Goal: Task Accomplishment & Management: Manage account settings

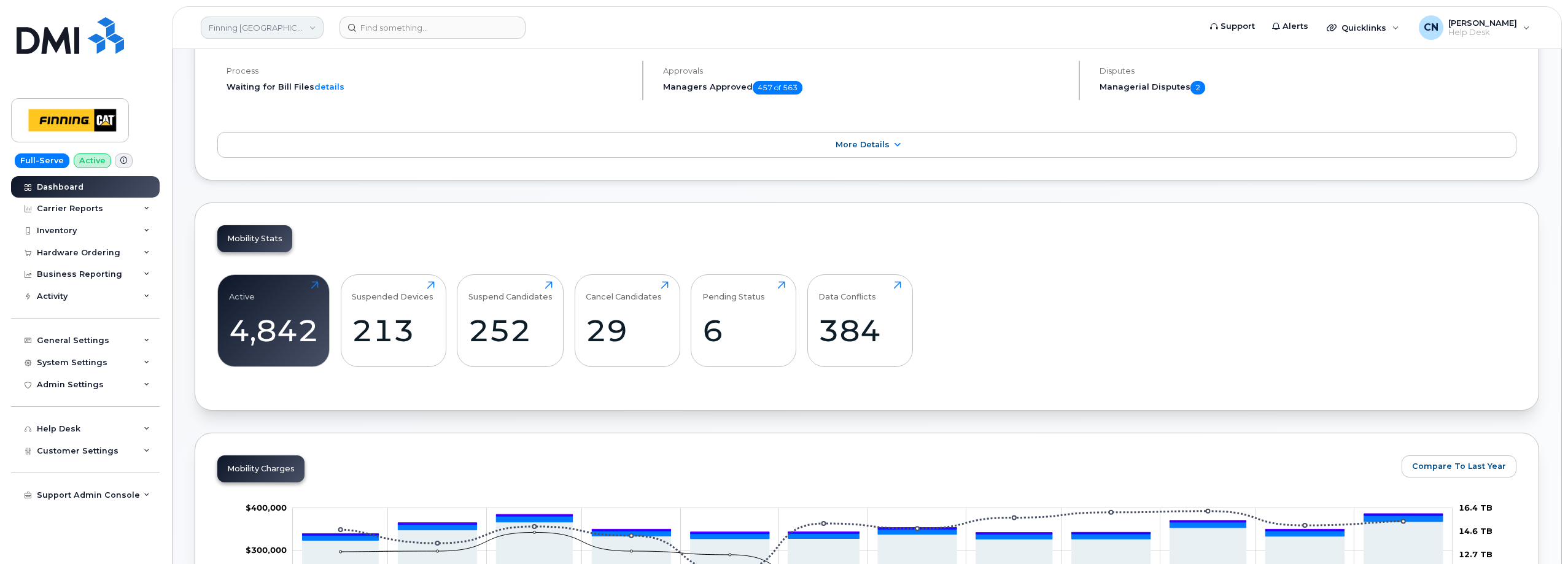
scroll to position [62, 0]
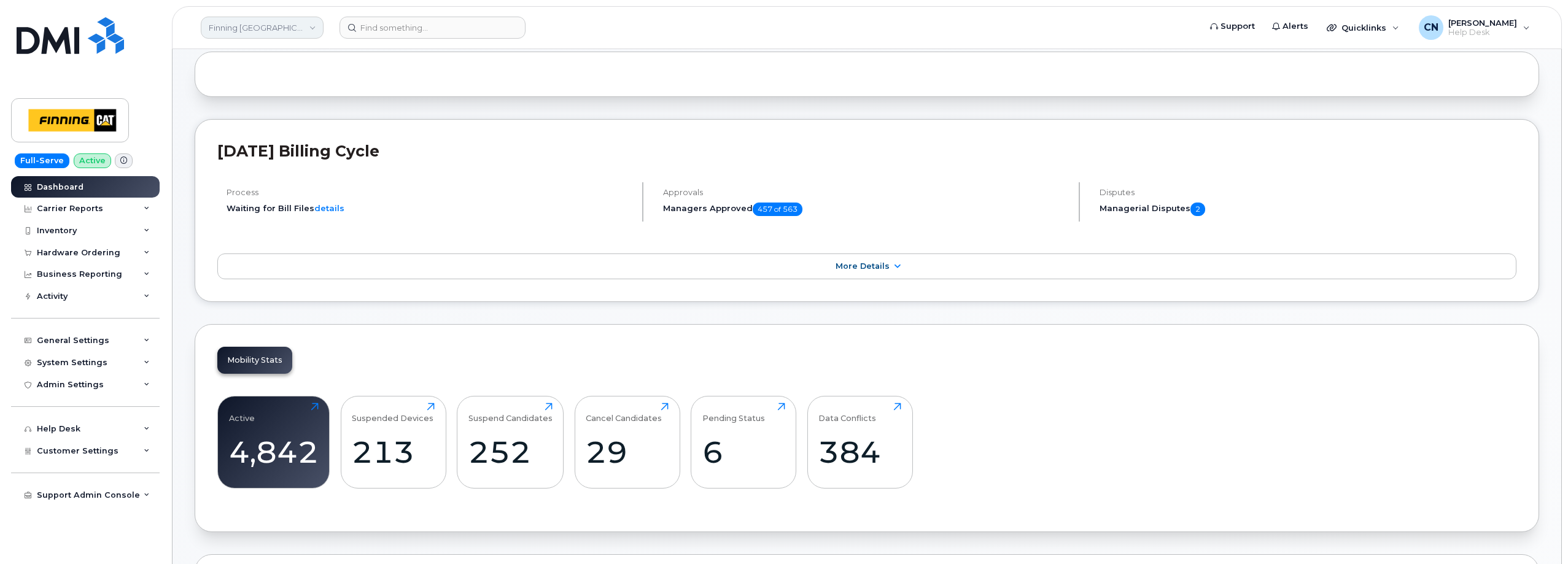
click at [247, 29] on link "Finning Canada" at bounding box center [261, 27] width 123 height 22
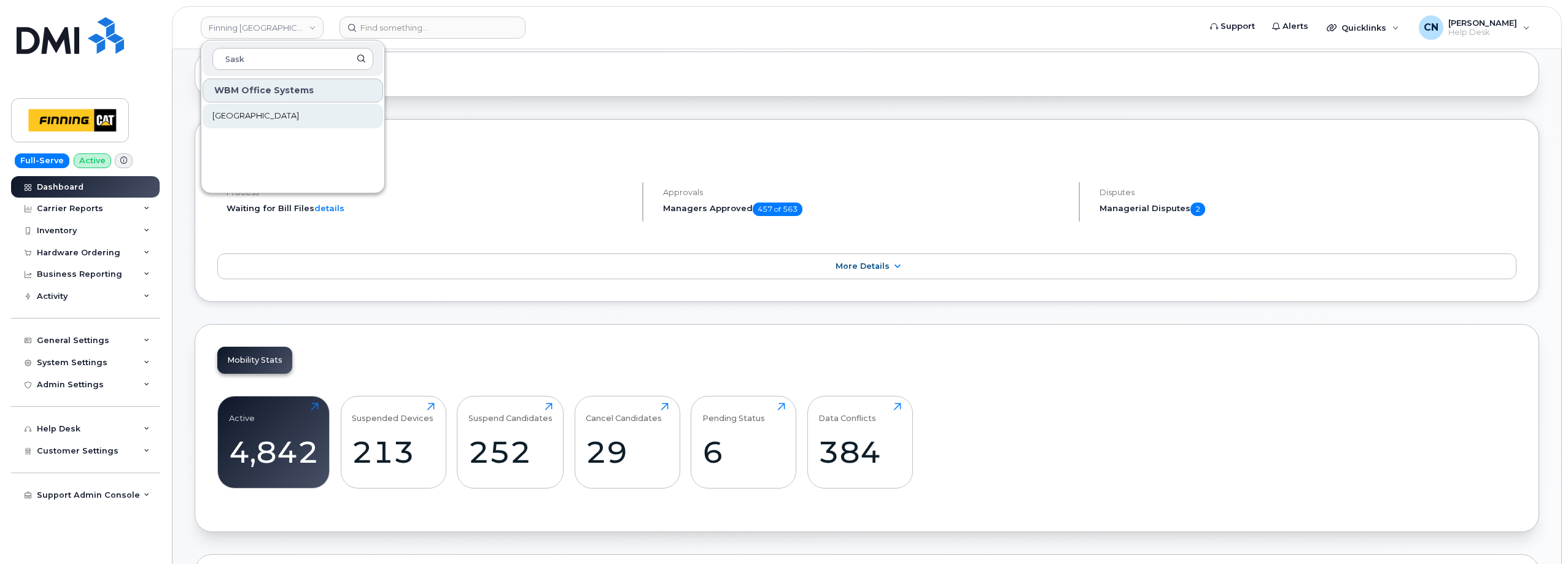
type input "Sask"
click at [273, 110] on link "[GEOGRAPHIC_DATA]" at bounding box center [292, 116] width 180 height 24
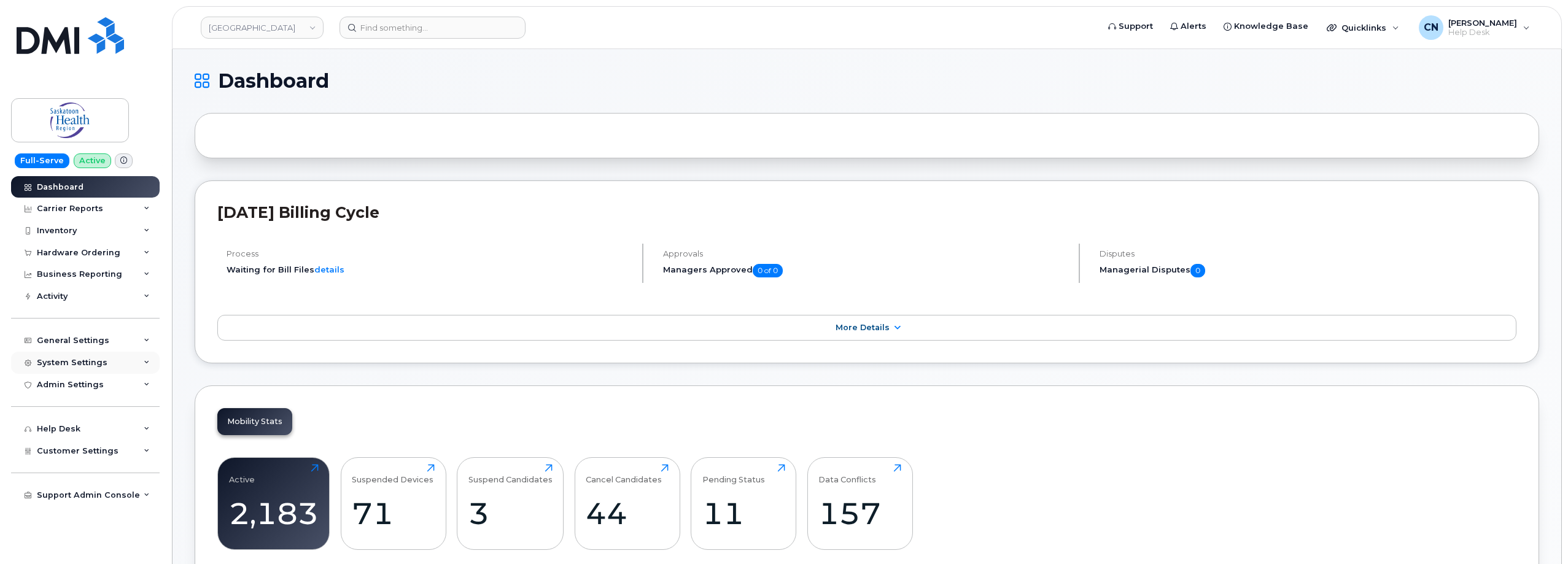
click at [94, 359] on div "System Settings" at bounding box center [71, 363] width 71 height 10
click at [55, 366] on div "System Settings" at bounding box center [71, 363] width 71 height 10
click at [67, 346] on div "General Settings" at bounding box center [85, 340] width 149 height 22
click at [71, 339] on div "General Settings" at bounding box center [72, 341] width 72 height 10
click at [71, 390] on div "Admin Settings" at bounding box center [85, 384] width 149 height 22
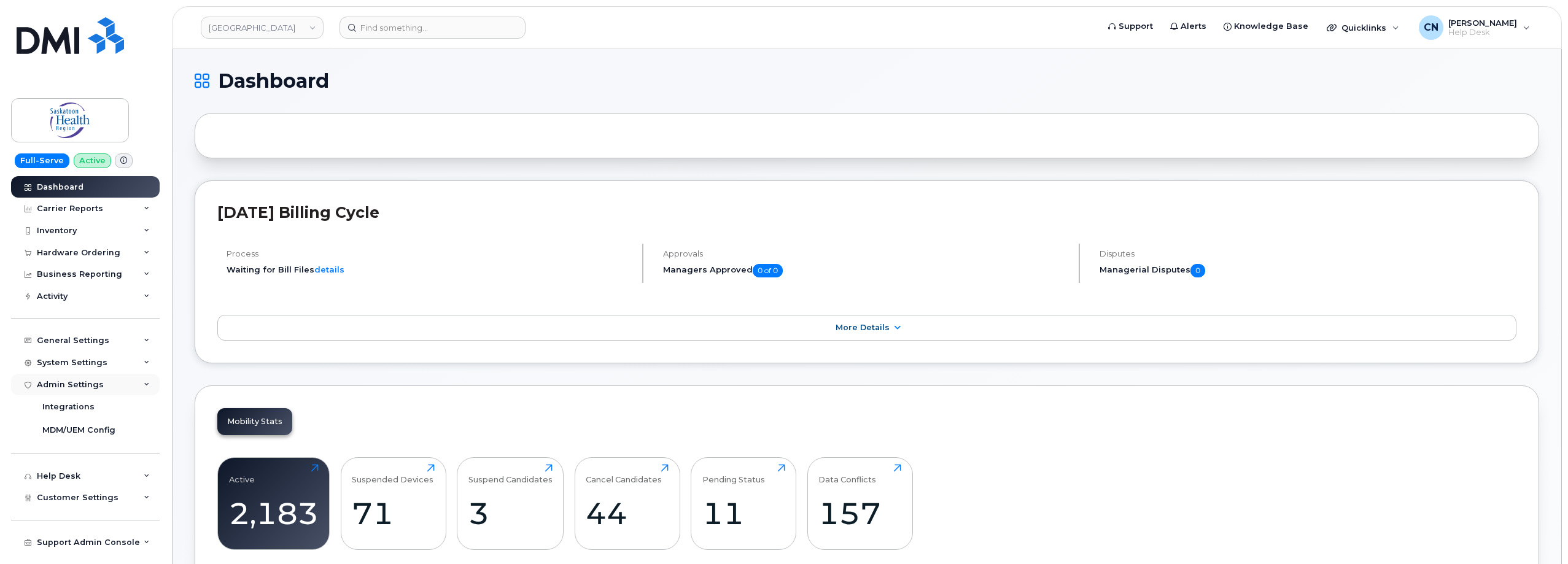
click at [78, 384] on div "Admin Settings" at bounding box center [70, 385] width 67 height 10
click at [78, 365] on div "System Settings" at bounding box center [71, 363] width 71 height 10
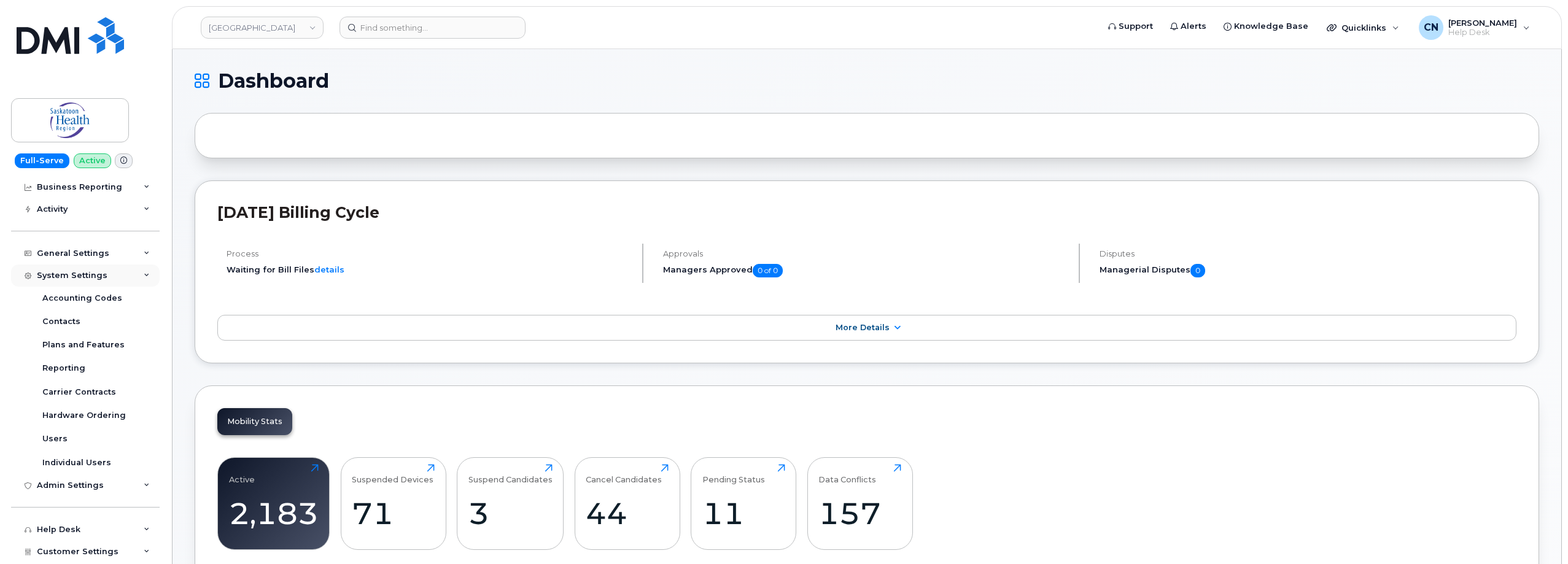
scroll to position [6, 0]
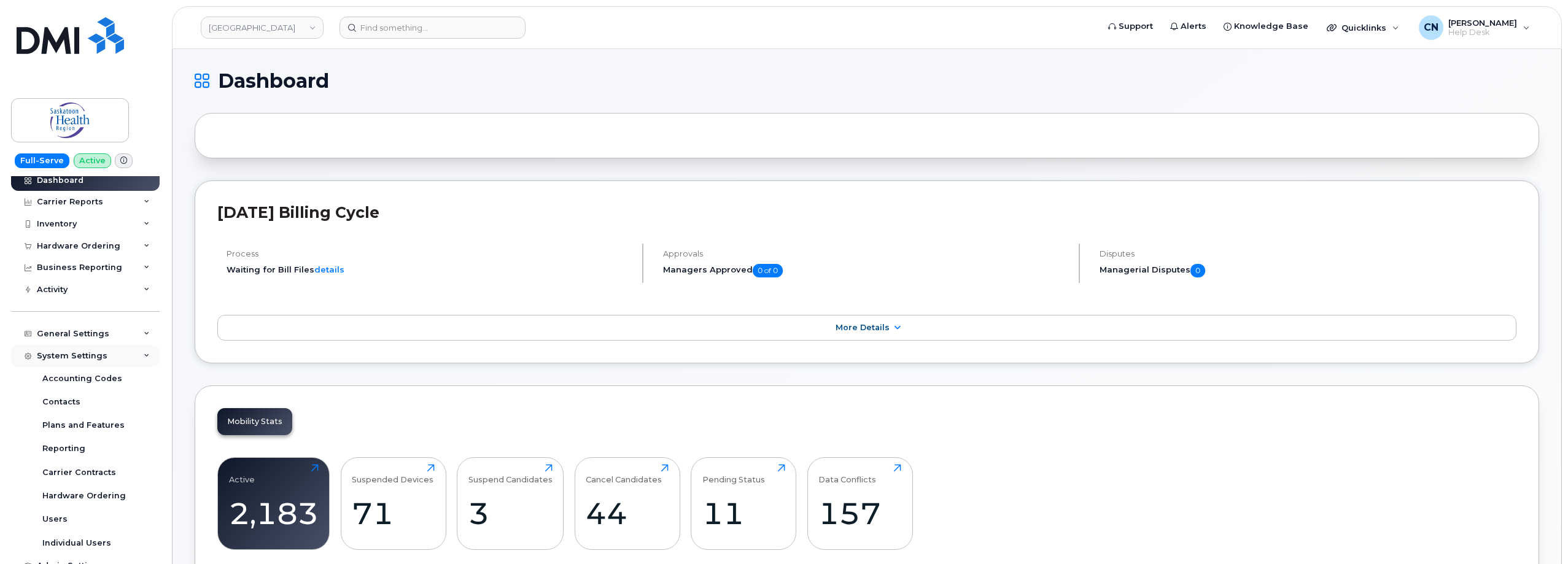
click at [82, 350] on div "System Settings" at bounding box center [85, 355] width 149 height 22
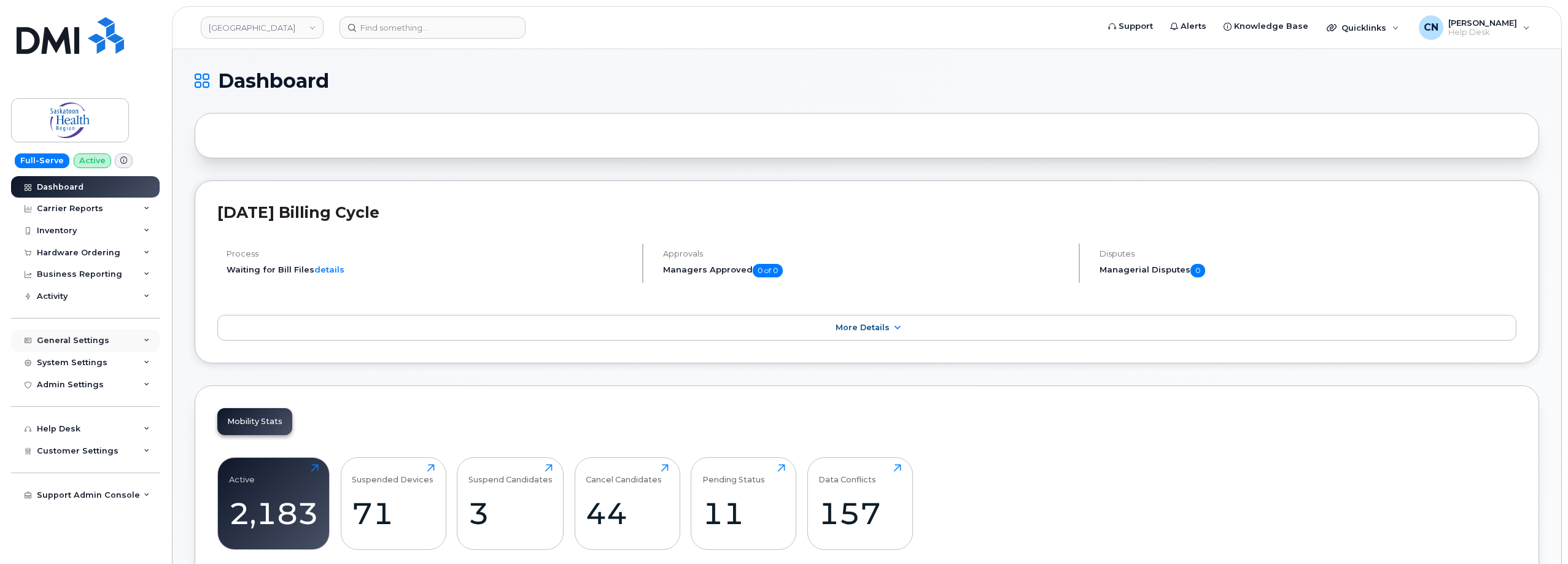
click at [81, 348] on div "General Settings" at bounding box center [85, 340] width 149 height 22
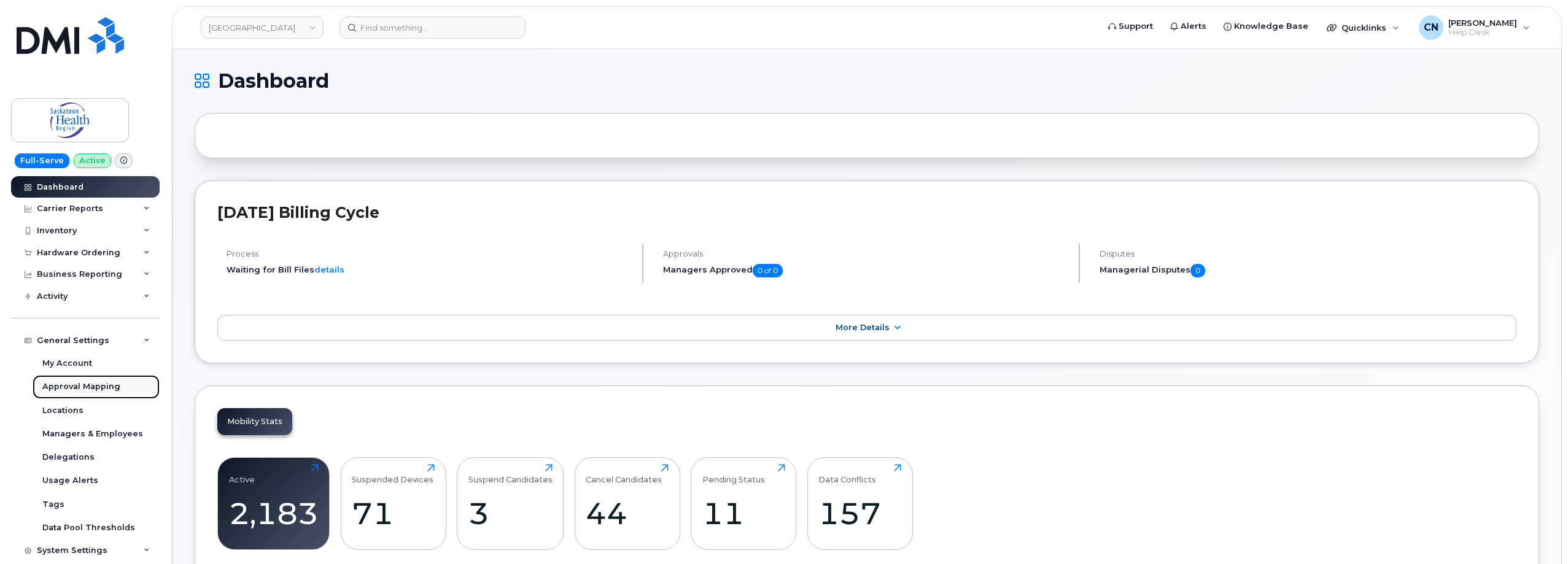
click at [99, 391] on div "Approval Mapping" at bounding box center [81, 386] width 78 height 11
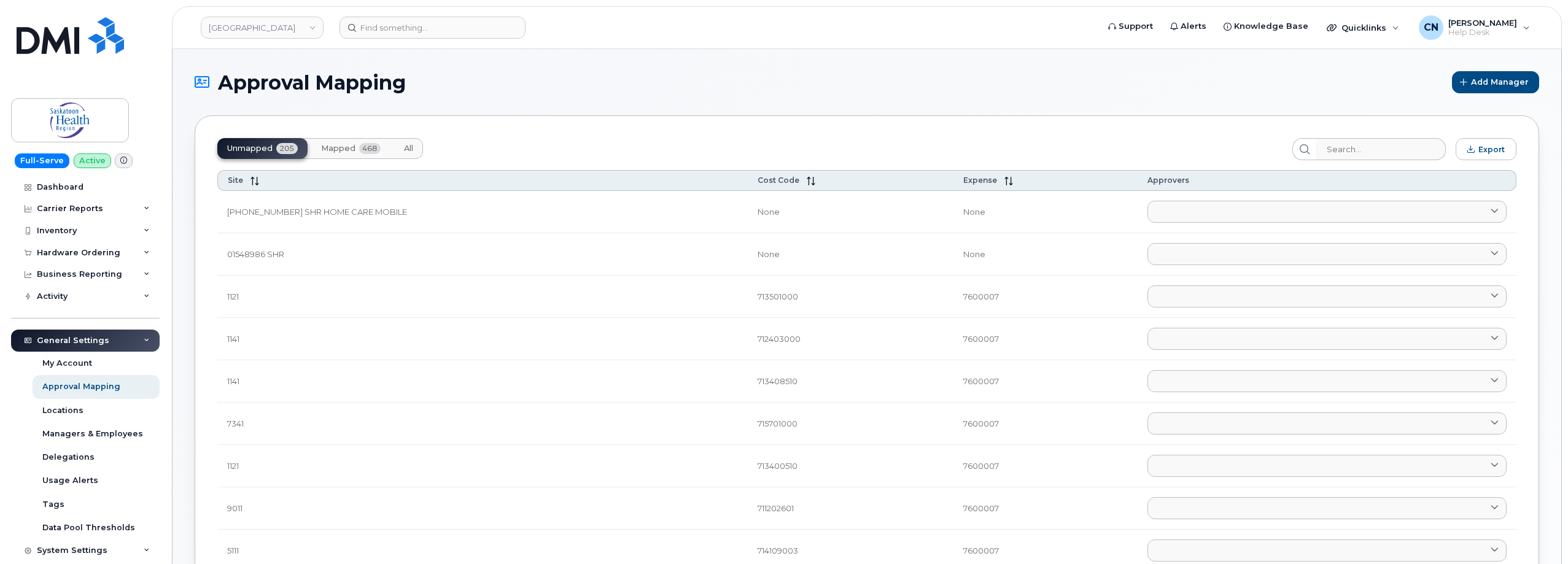
click at [335, 148] on span "Mapped" at bounding box center [338, 149] width 34 height 10
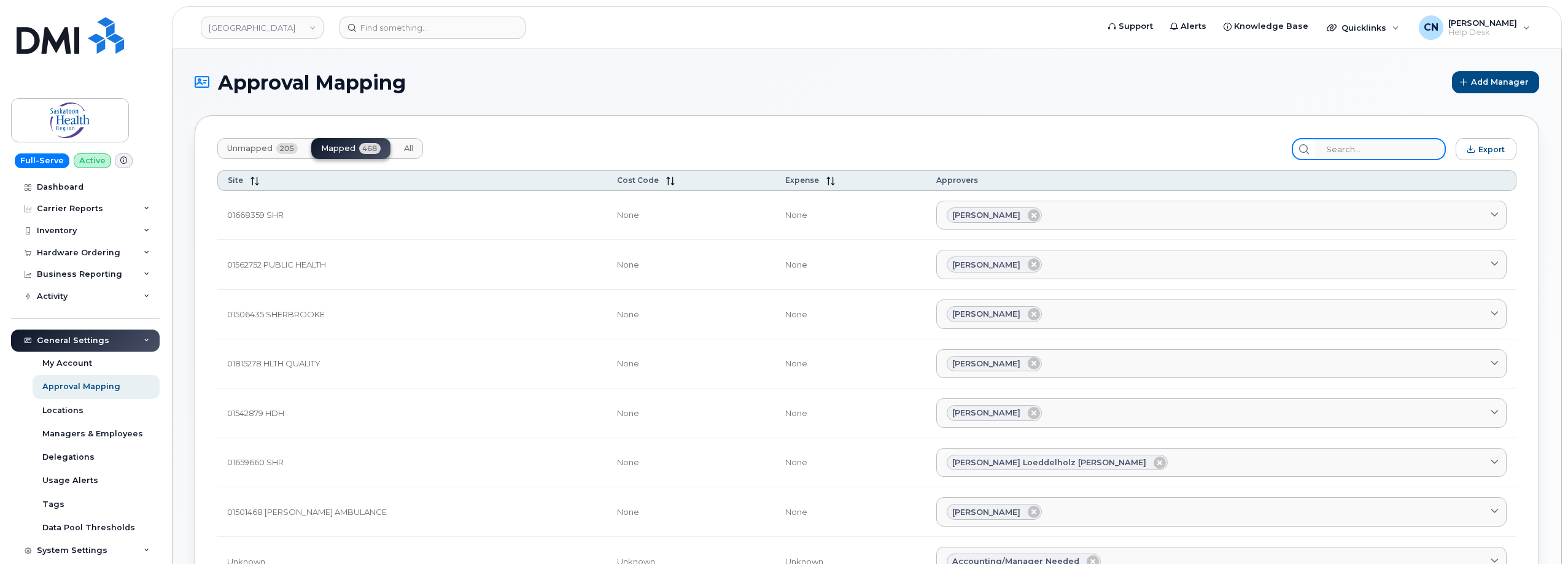
click at [1374, 140] on input "search" at bounding box center [1380, 149] width 131 height 22
paste input "Christina Germann"
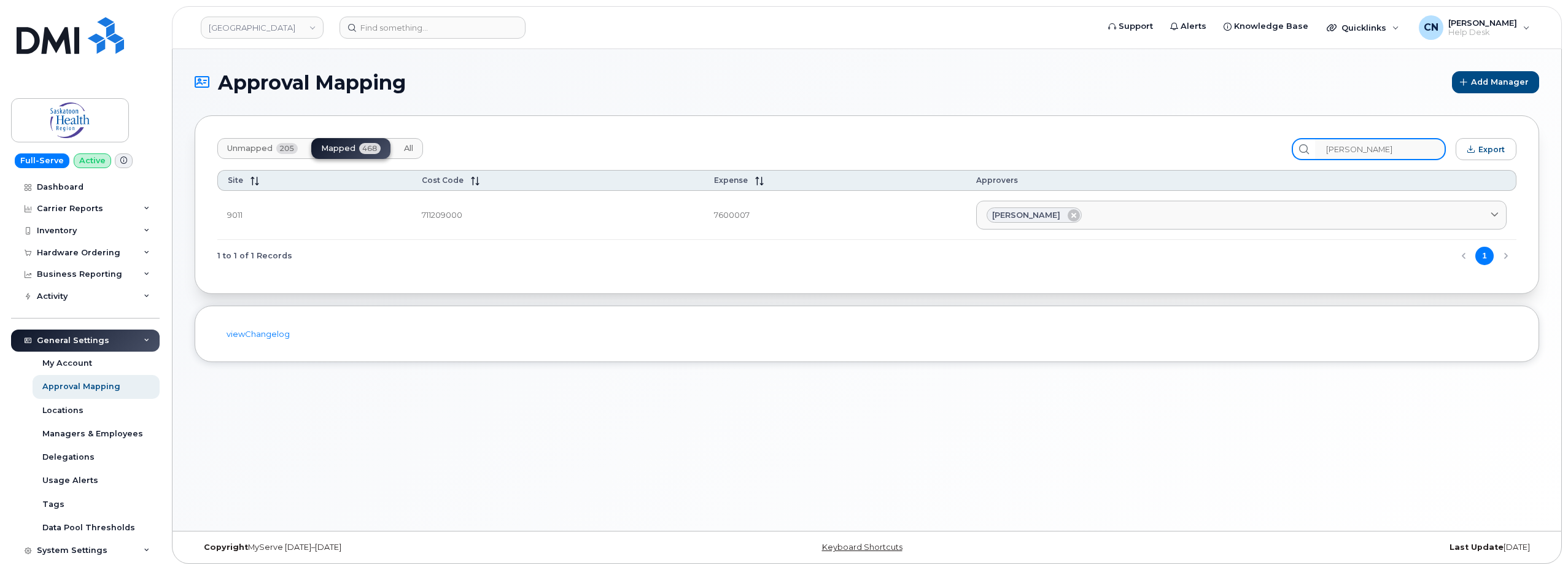
type input "Christina Germann"
drag, startPoint x: 751, startPoint y: 213, endPoint x: 225, endPoint y: 217, distance: 526.0
click at [225, 217] on tr "9011 711209000 7600007 Christina Germann Accounting/Manager Needed selfserve@si…" at bounding box center [867, 215] width 1299 height 50
copy tr "9011 711209000 7600007"
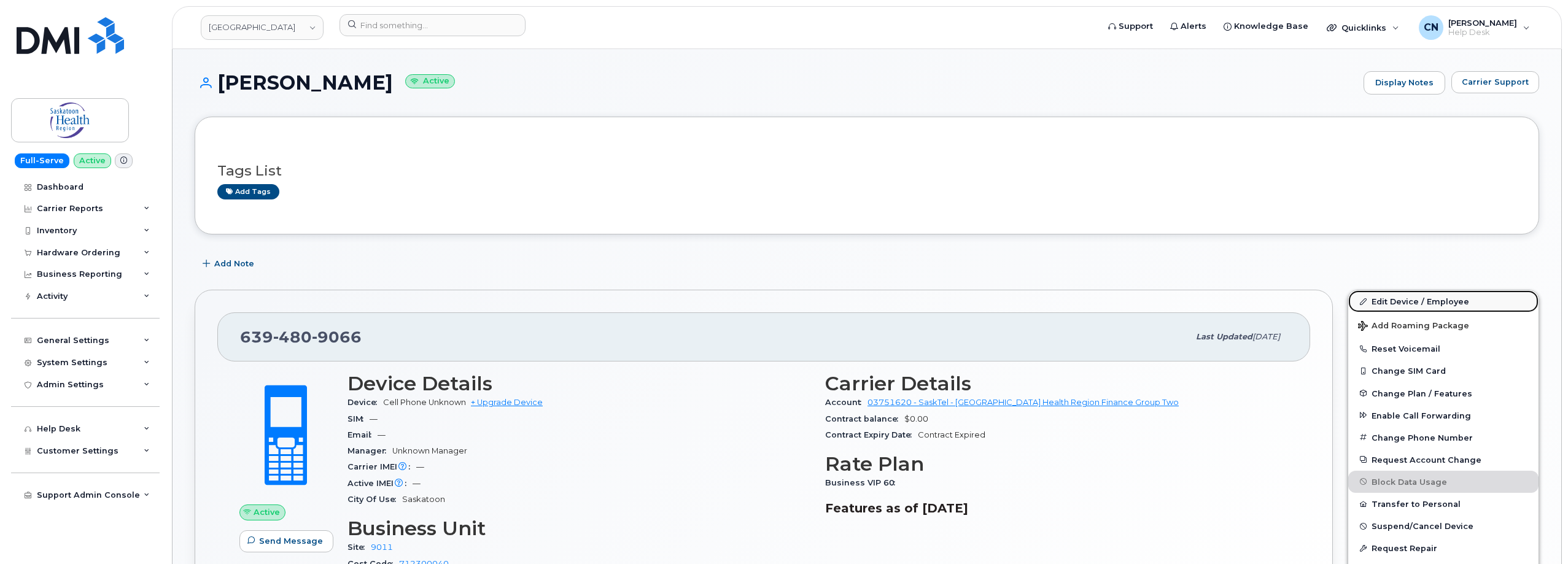
click at [1406, 303] on link "Edit Device / Employee" at bounding box center [1443, 301] width 190 height 22
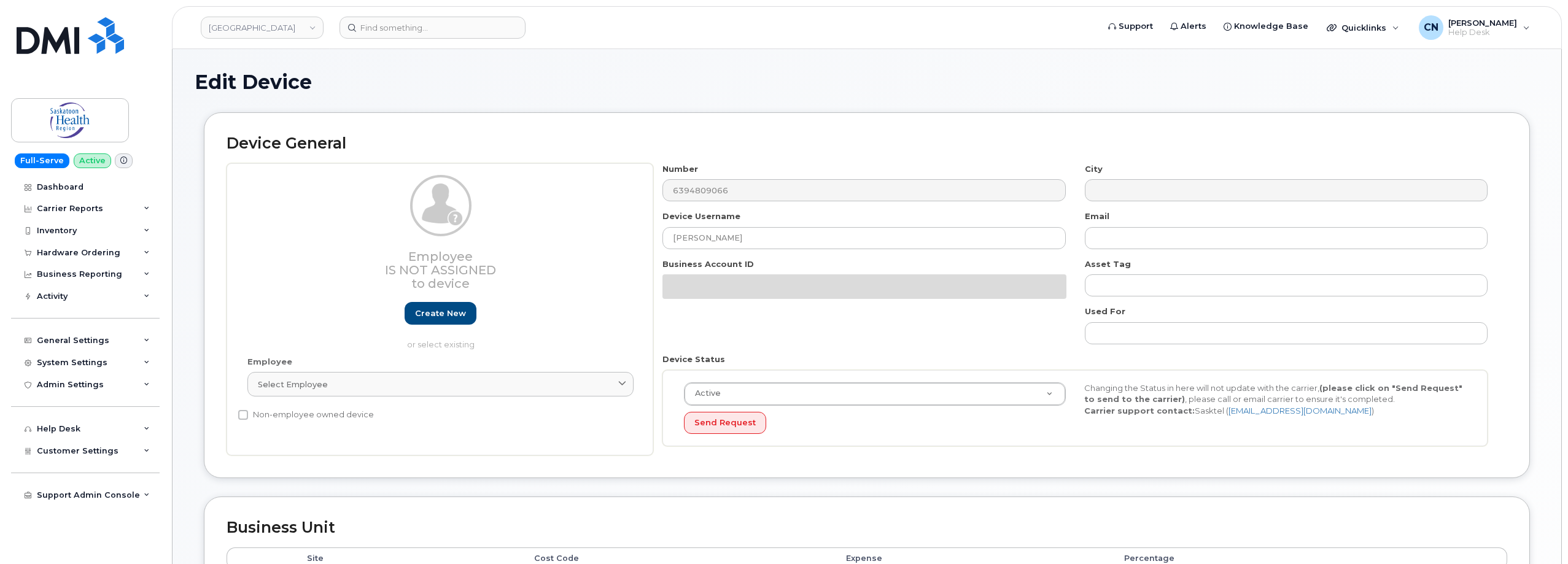
select select "18172"
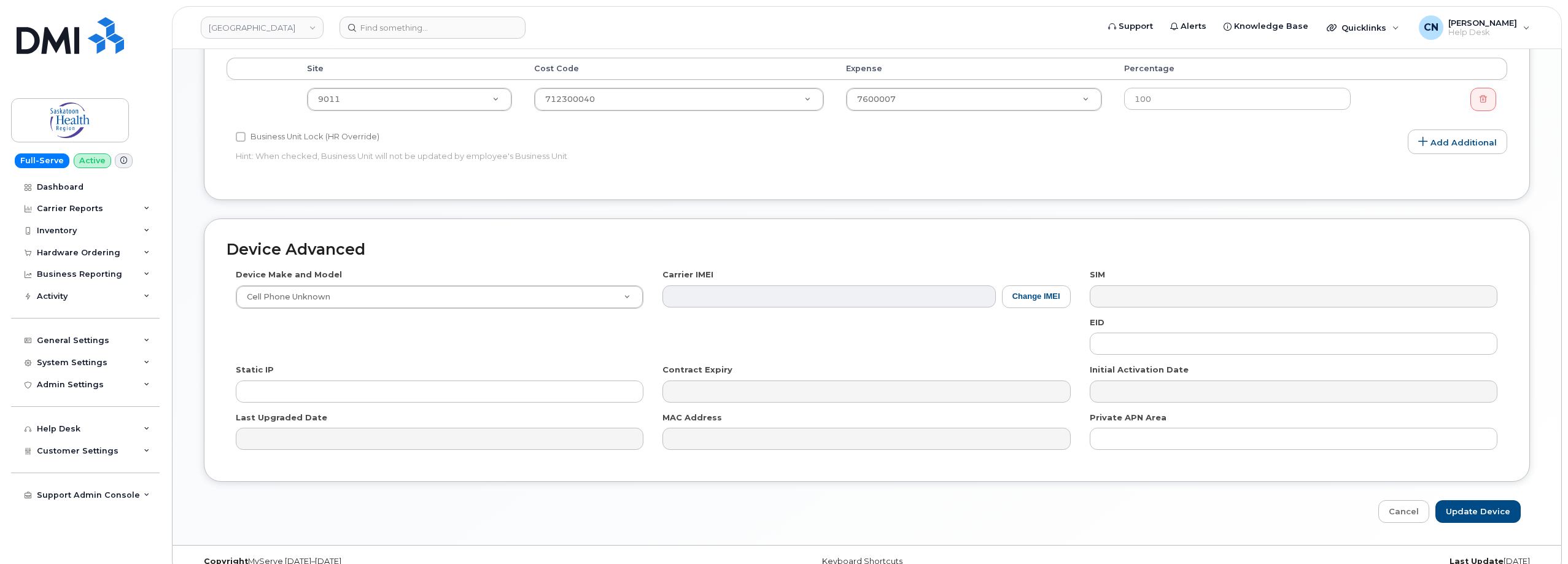
scroll to position [491, 0]
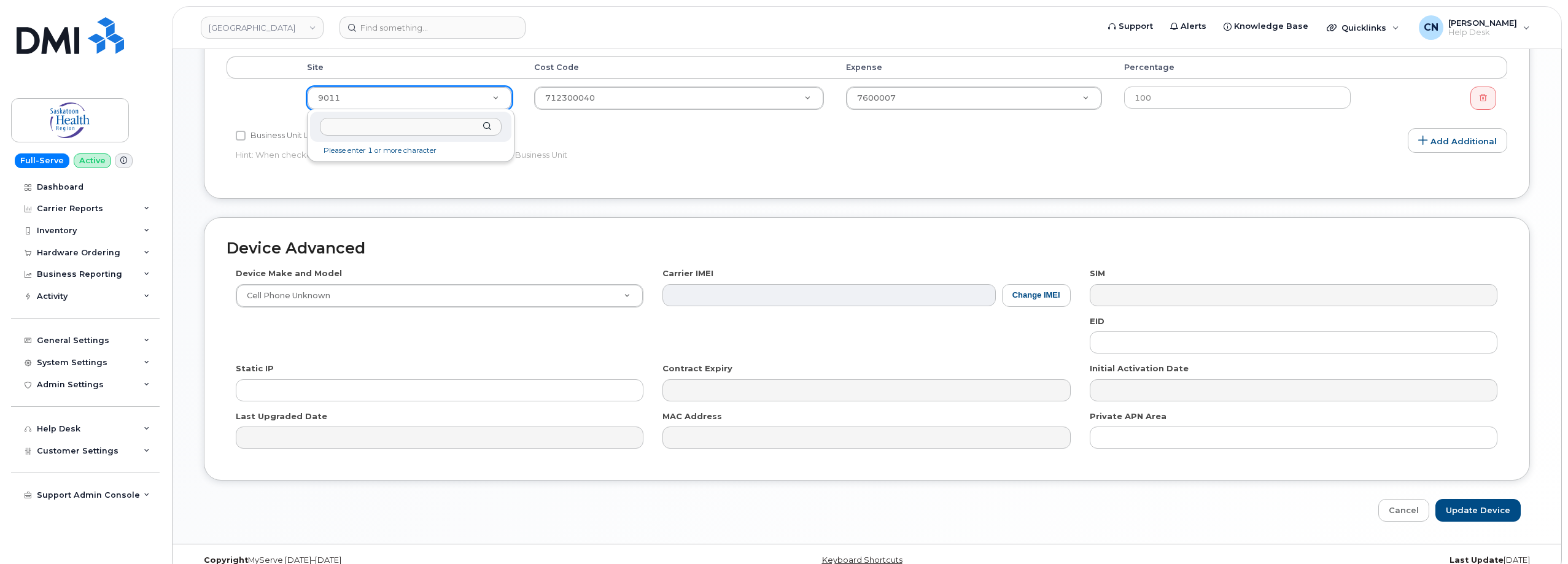
click at [375, 127] on input "text" at bounding box center [411, 127] width 182 height 18
paste input "9011"
type input "9011"
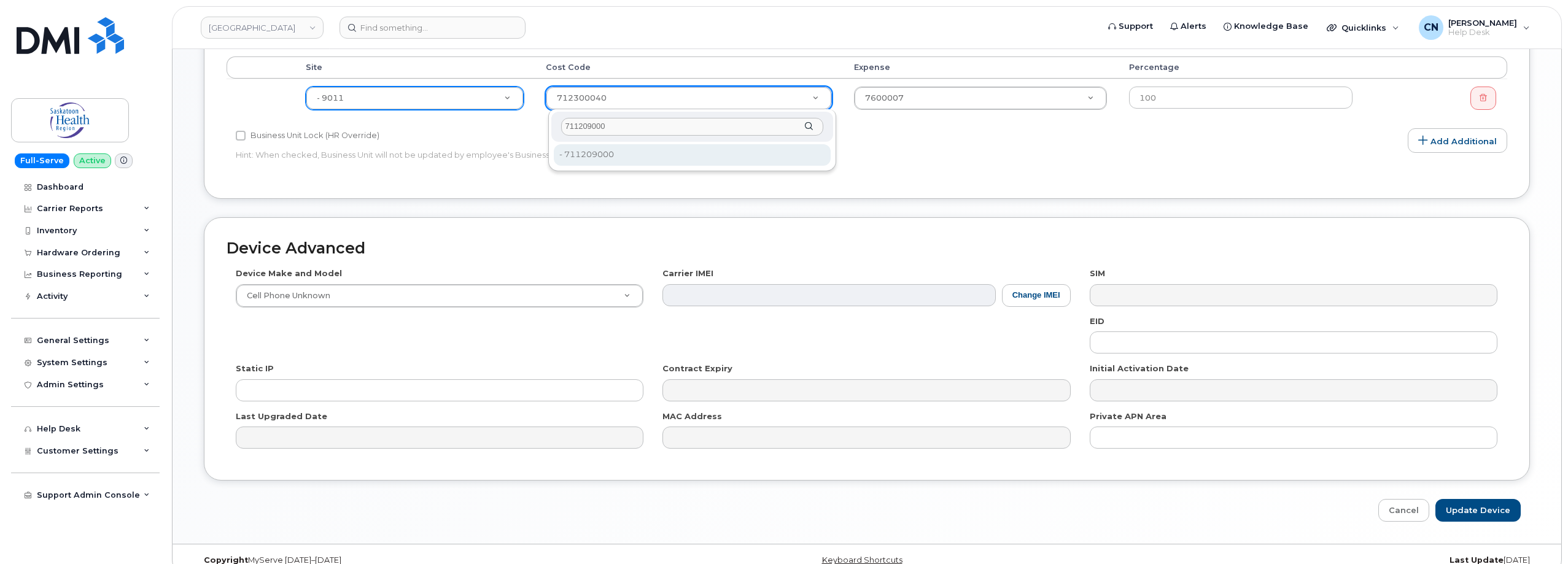
type input "711209000"
type input "15498"
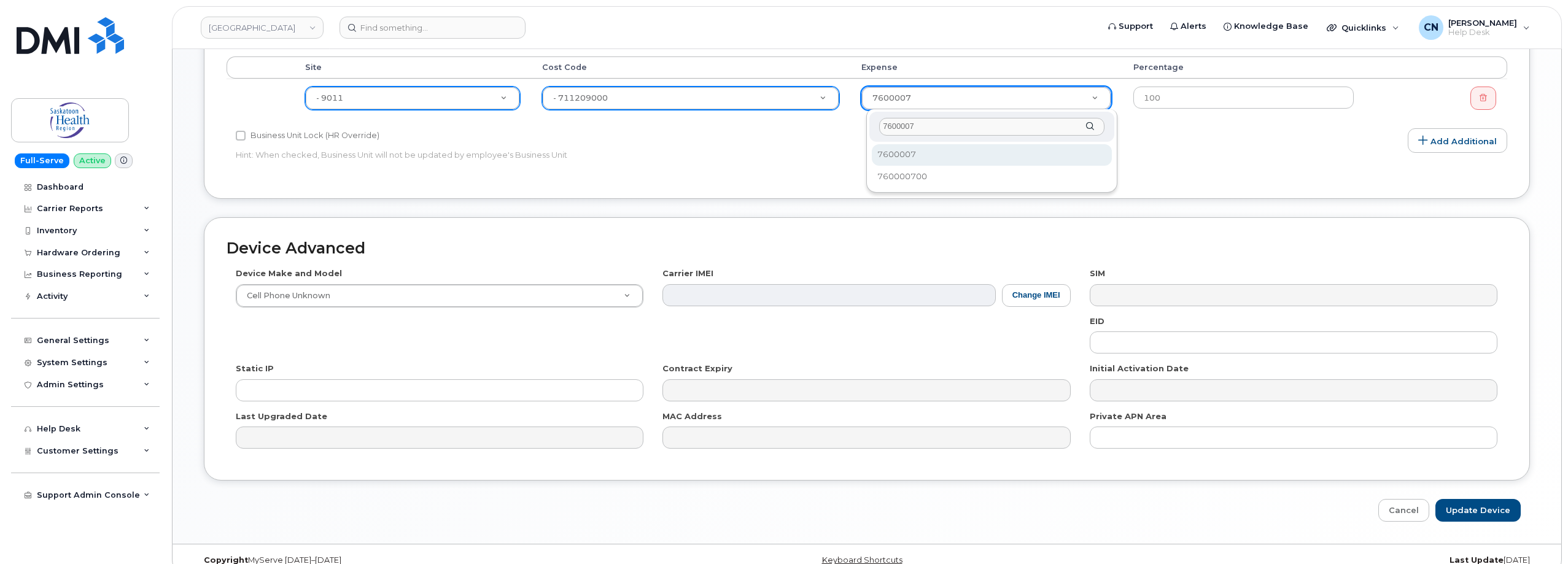
scroll to position [0, 0]
type input "7600007"
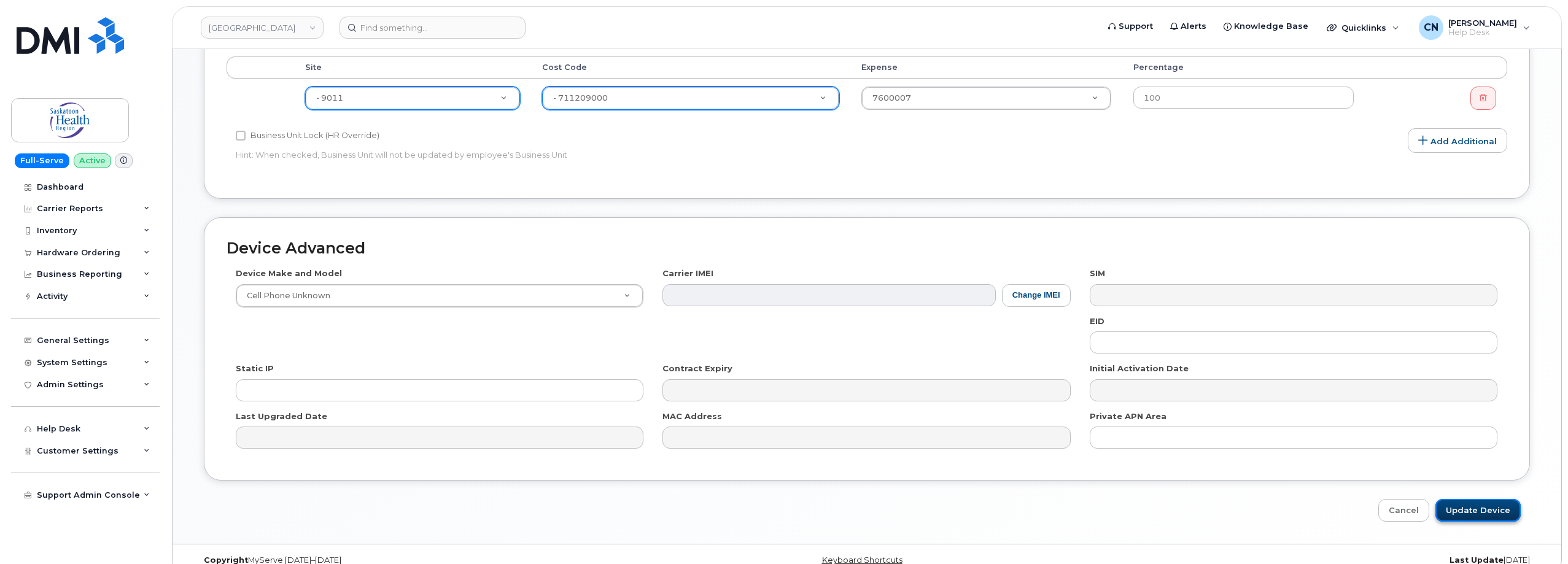
click at [1465, 509] on input "Update Device" at bounding box center [1478, 510] width 85 height 23
type input "Saving..."
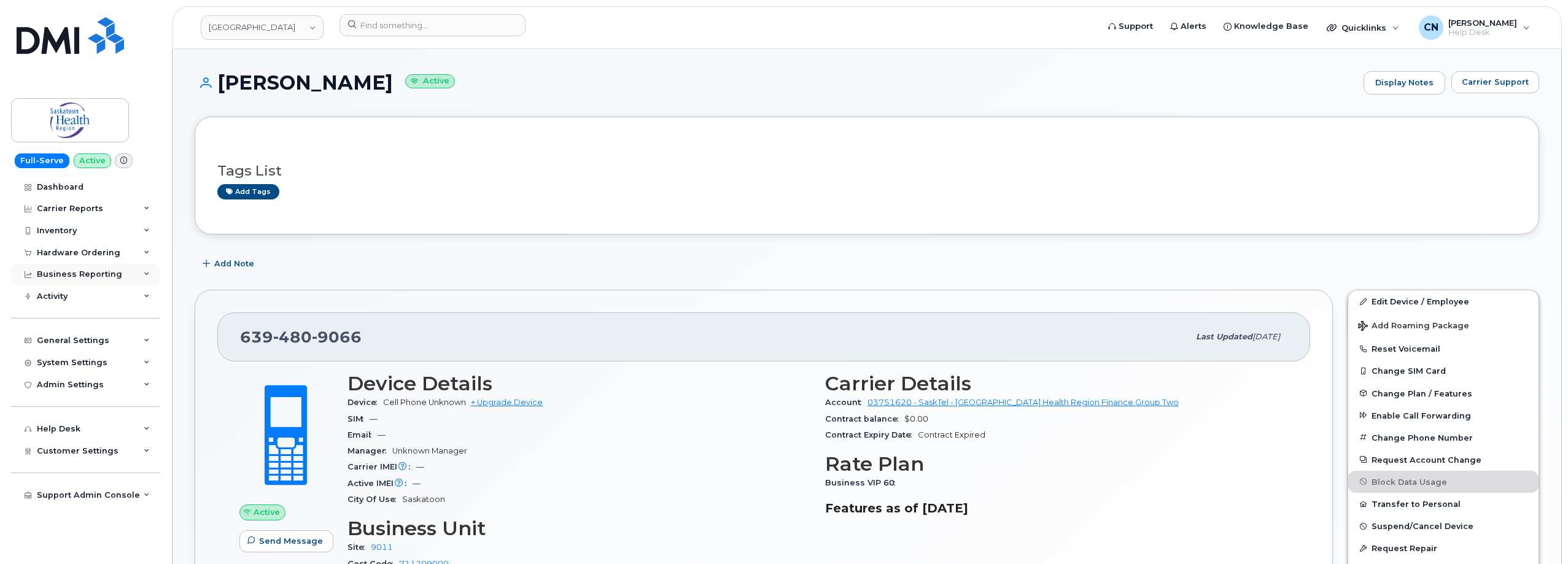
click at [84, 274] on div "Business Reporting" at bounding box center [79, 274] width 85 height 10
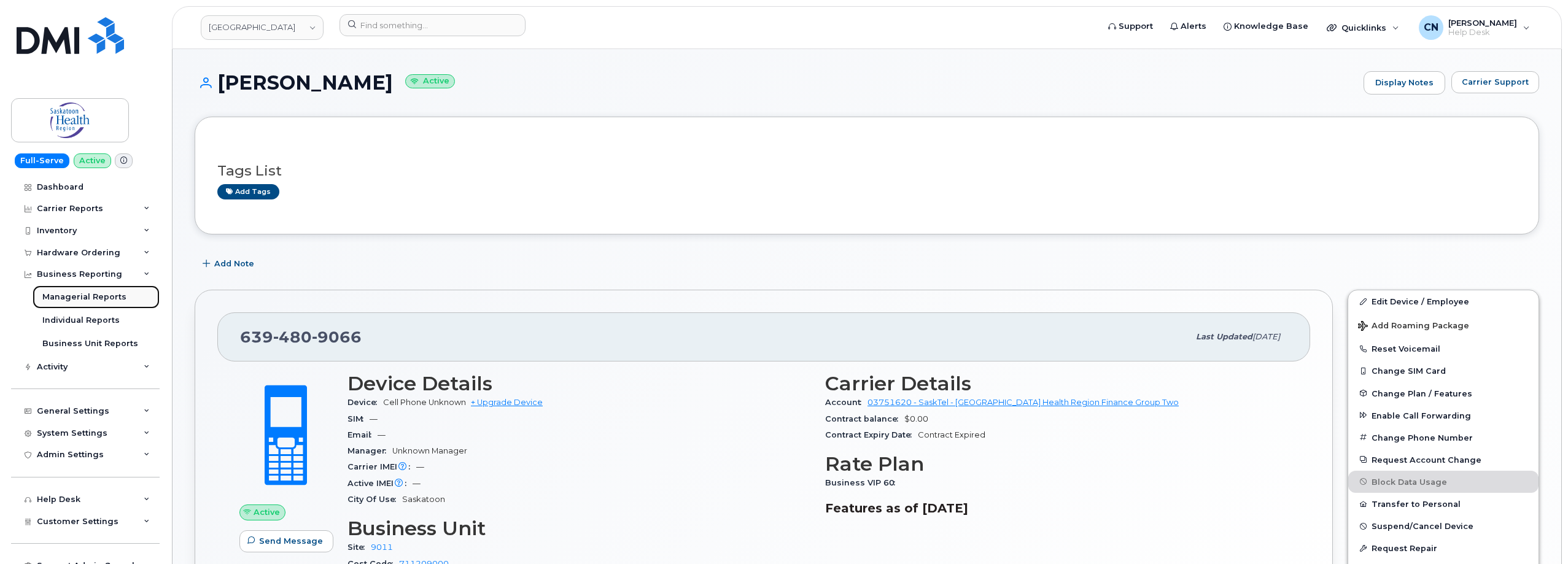
click at [80, 291] on link "Managerial Reports" at bounding box center [96, 297] width 127 height 24
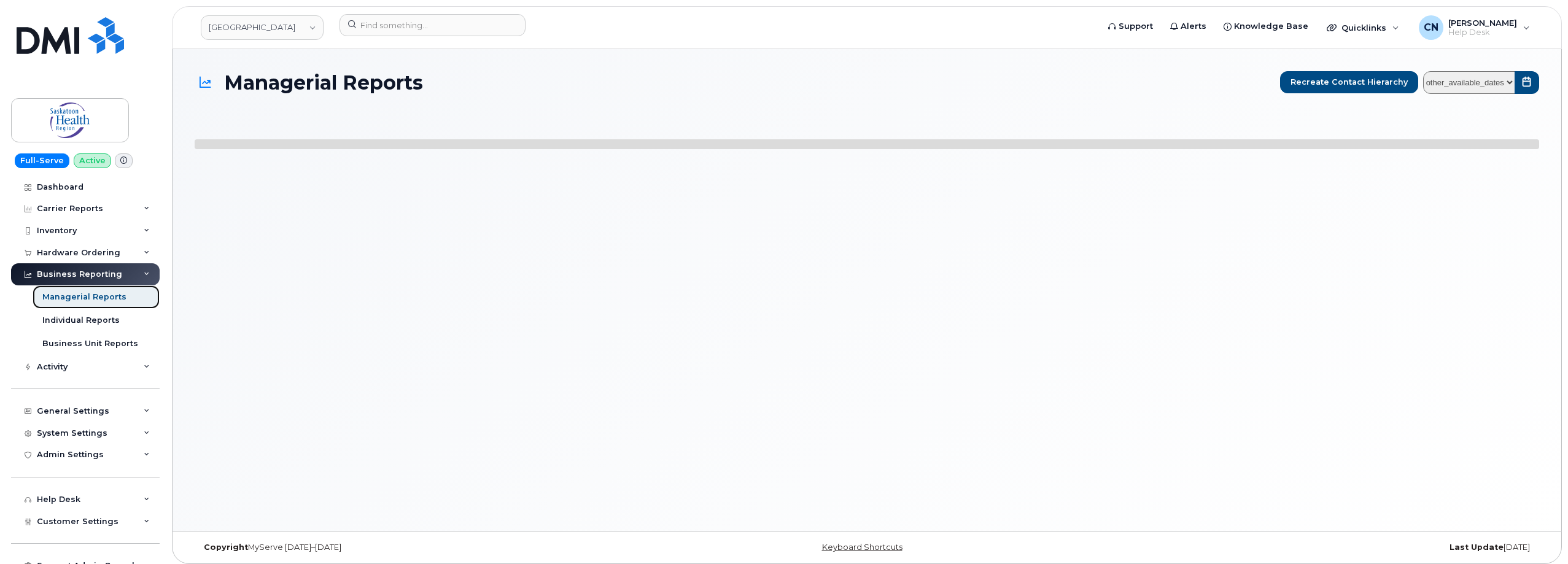
select select
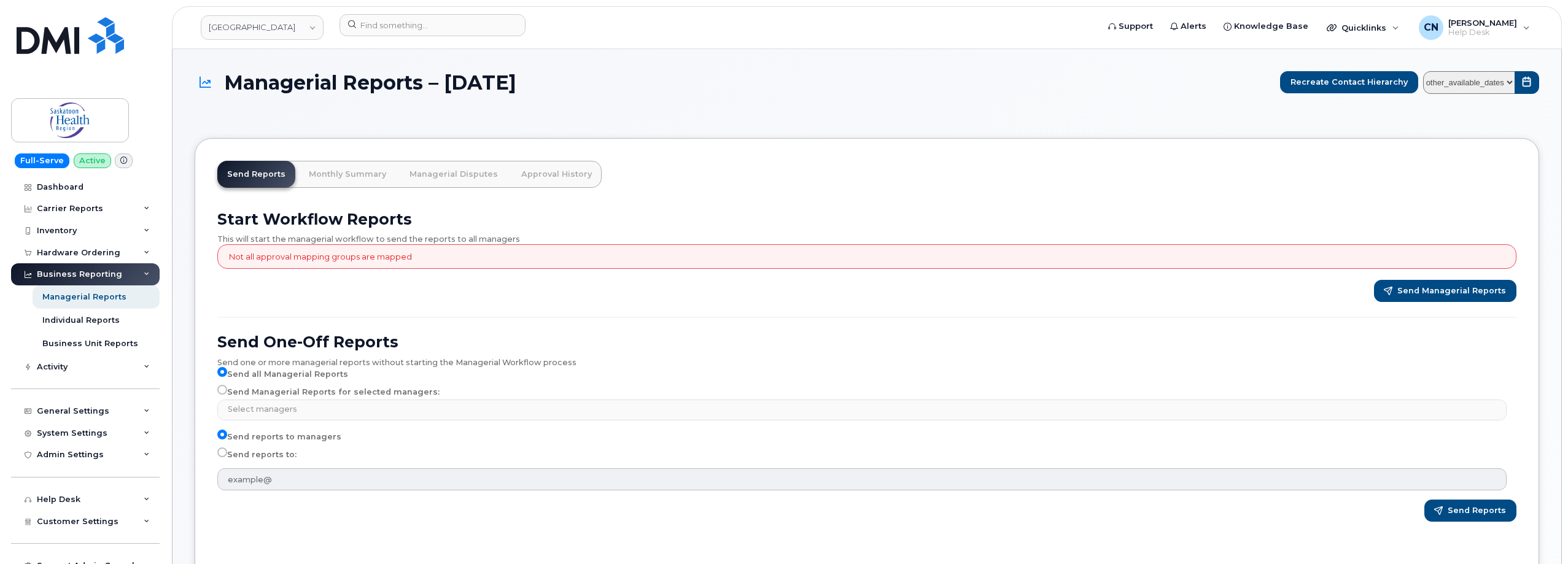
click at [238, 399] on div "Select managers No matches found" at bounding box center [862, 410] width 1289 height 21
click at [240, 394] on label "Send Managerial Reports for selected managers:" at bounding box center [329, 392] width 222 height 15
click at [227, 394] on input "Send Managerial Reports for selected managers:" at bounding box center [222, 390] width 10 height 10
radio input "true"
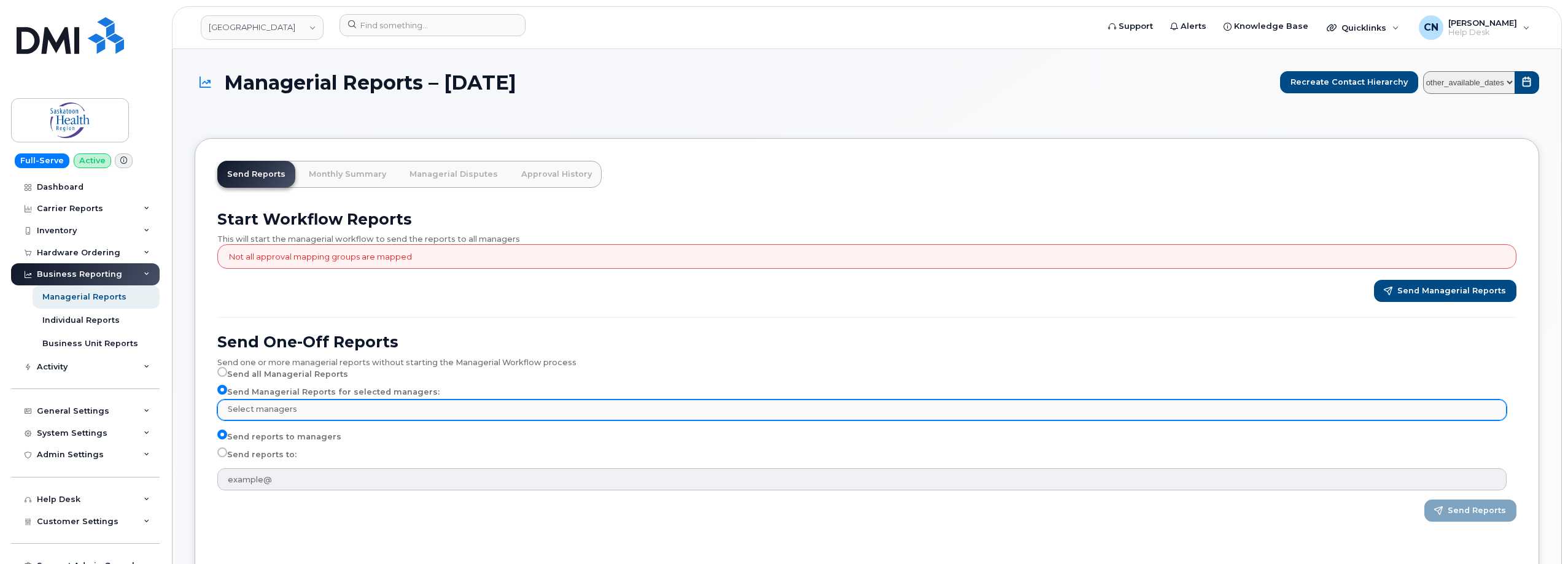
click at [280, 419] on ul "Select managers" at bounding box center [862, 410] width 1288 height 19
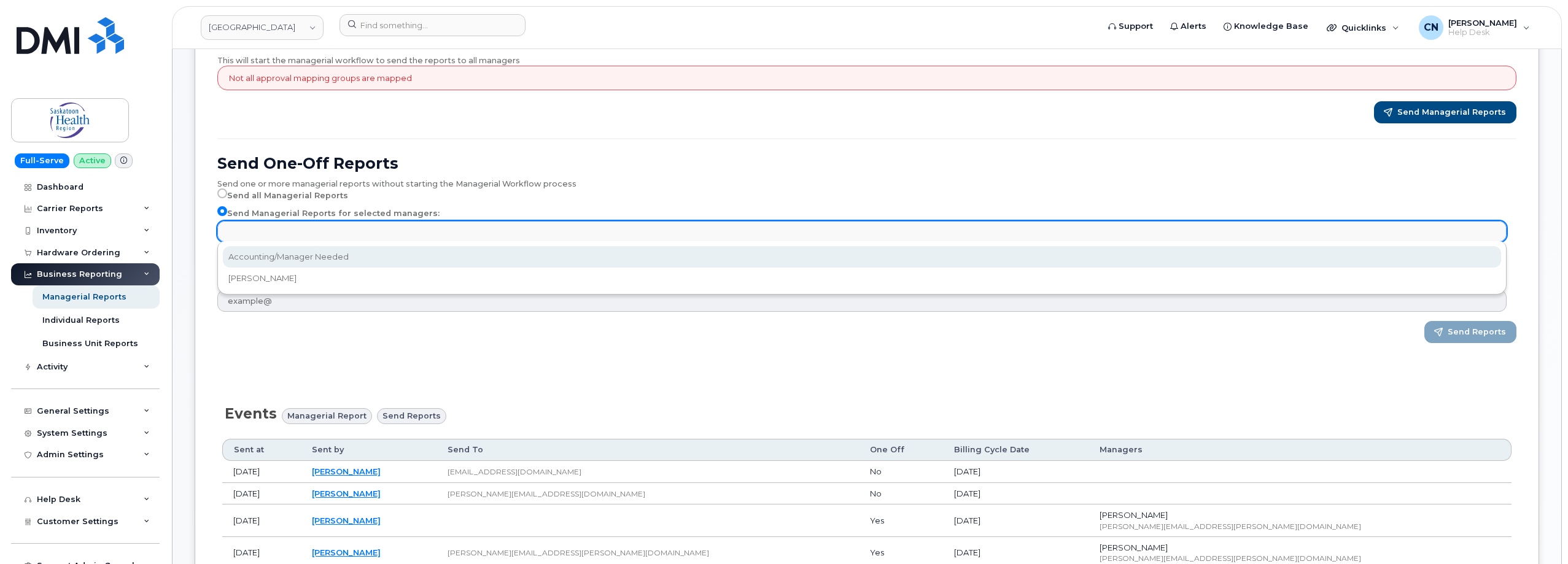
scroll to position [184, 0]
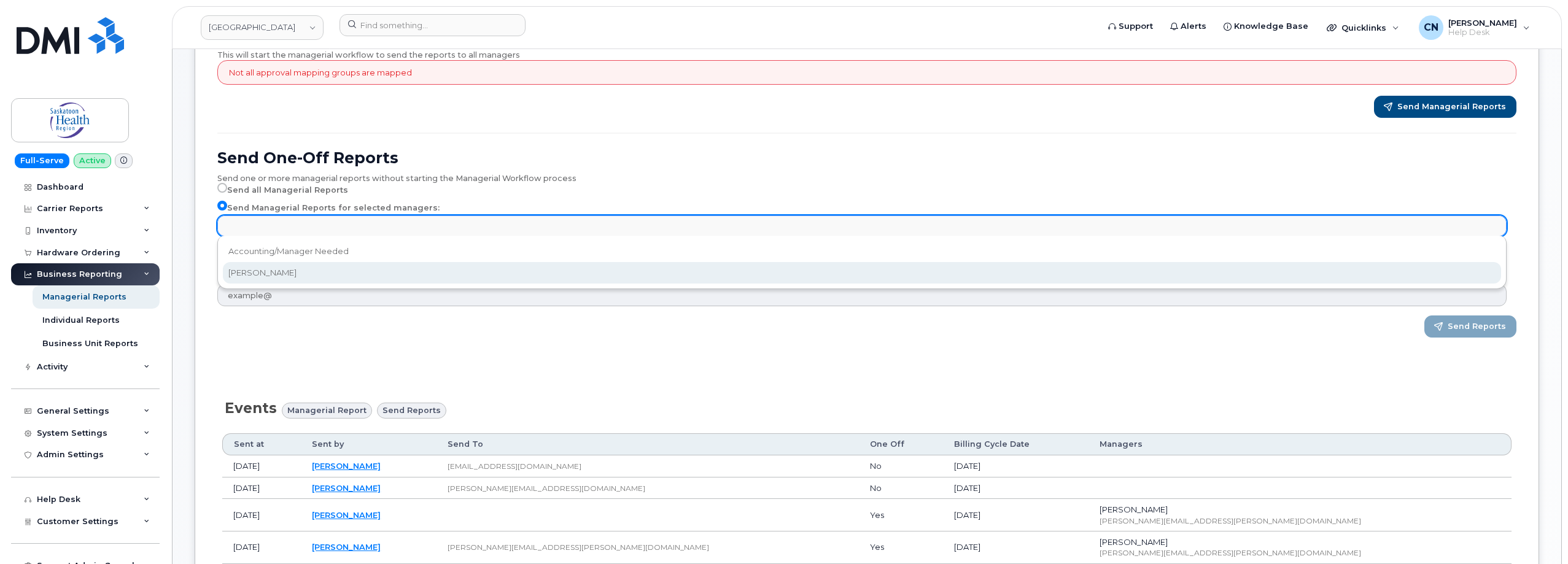
paste input "7600007"
type input "7600007"
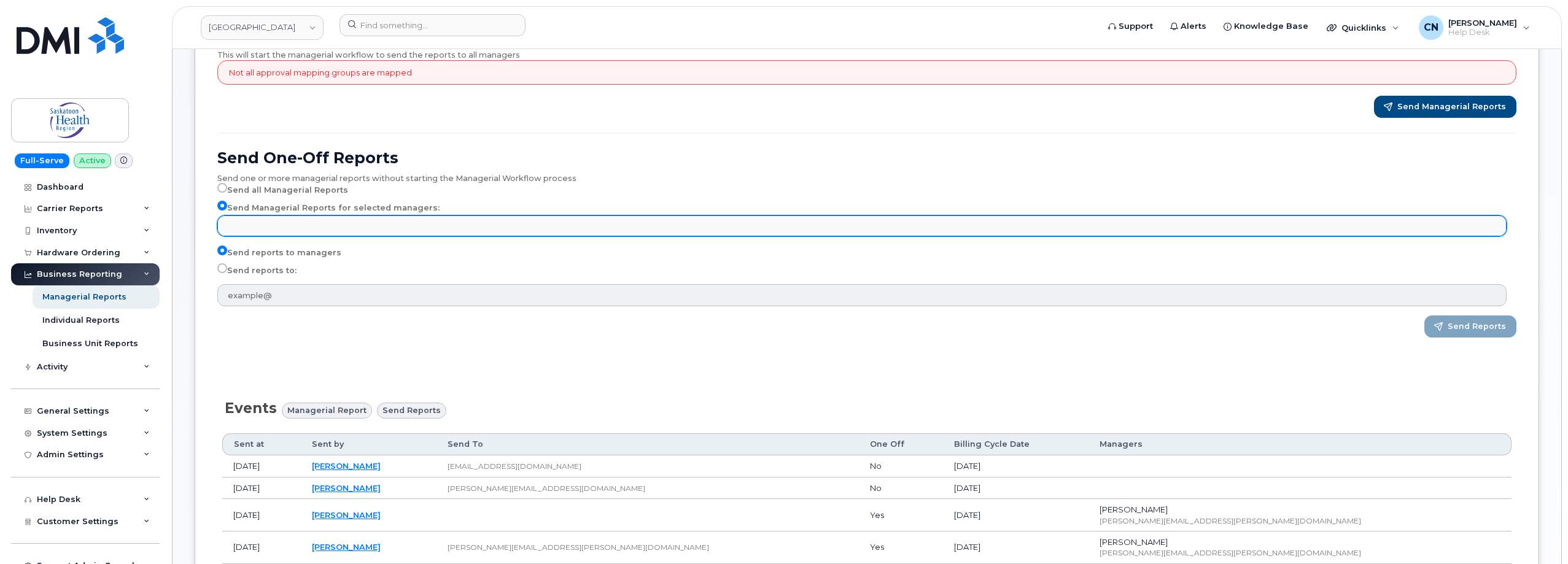
type input "Select managers"
click at [303, 222] on ul "Select managers" at bounding box center [862, 226] width 1288 height 19
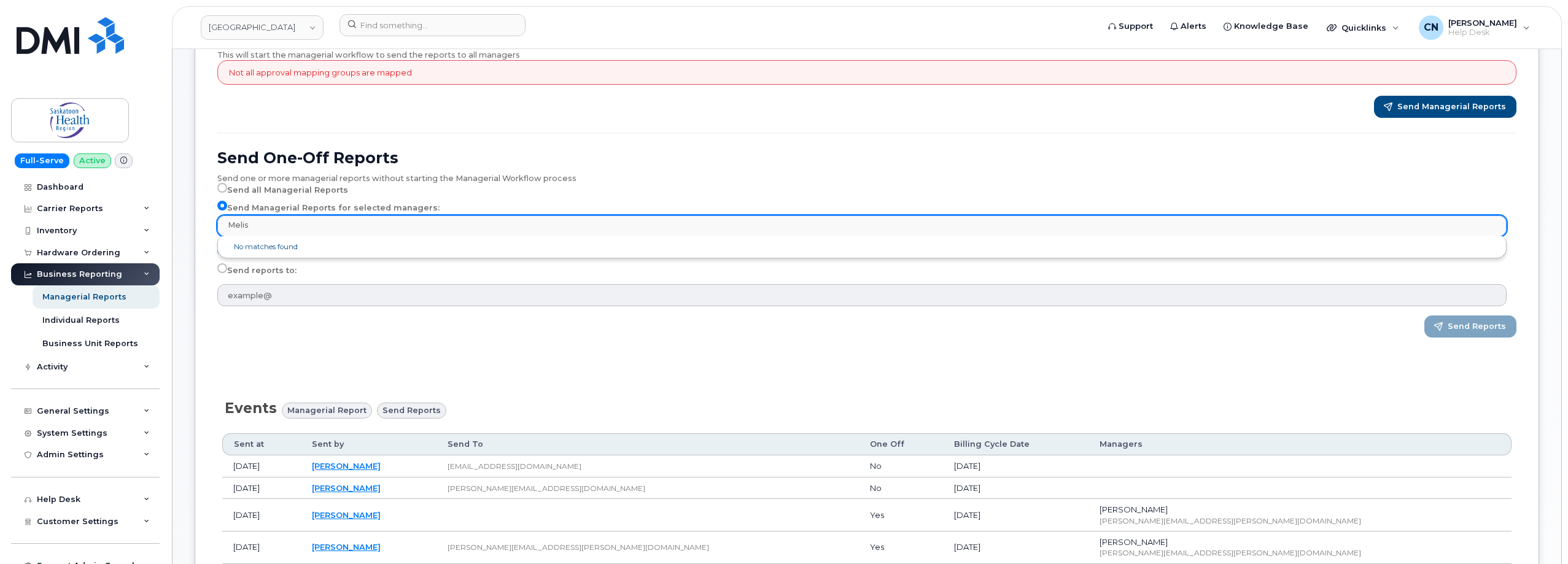
type input "Meliss"
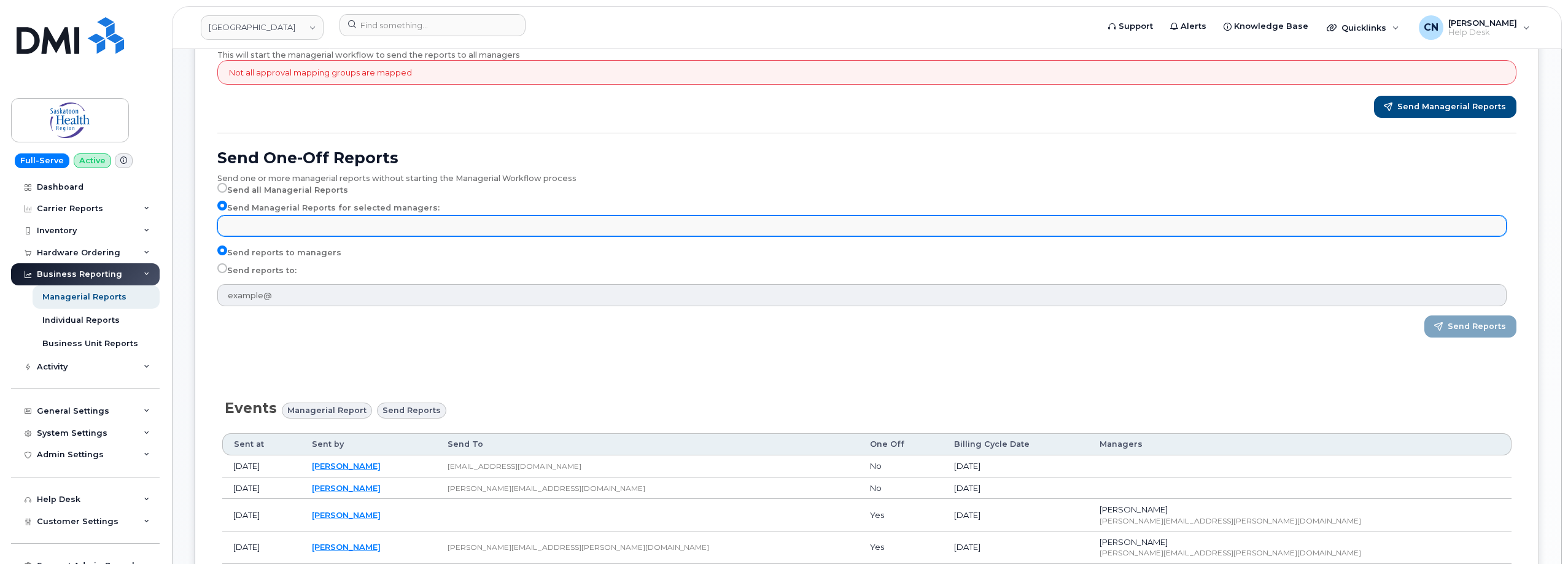
type input "Select managers"
click at [245, 225] on ul "Select managers" at bounding box center [862, 226] width 1288 height 19
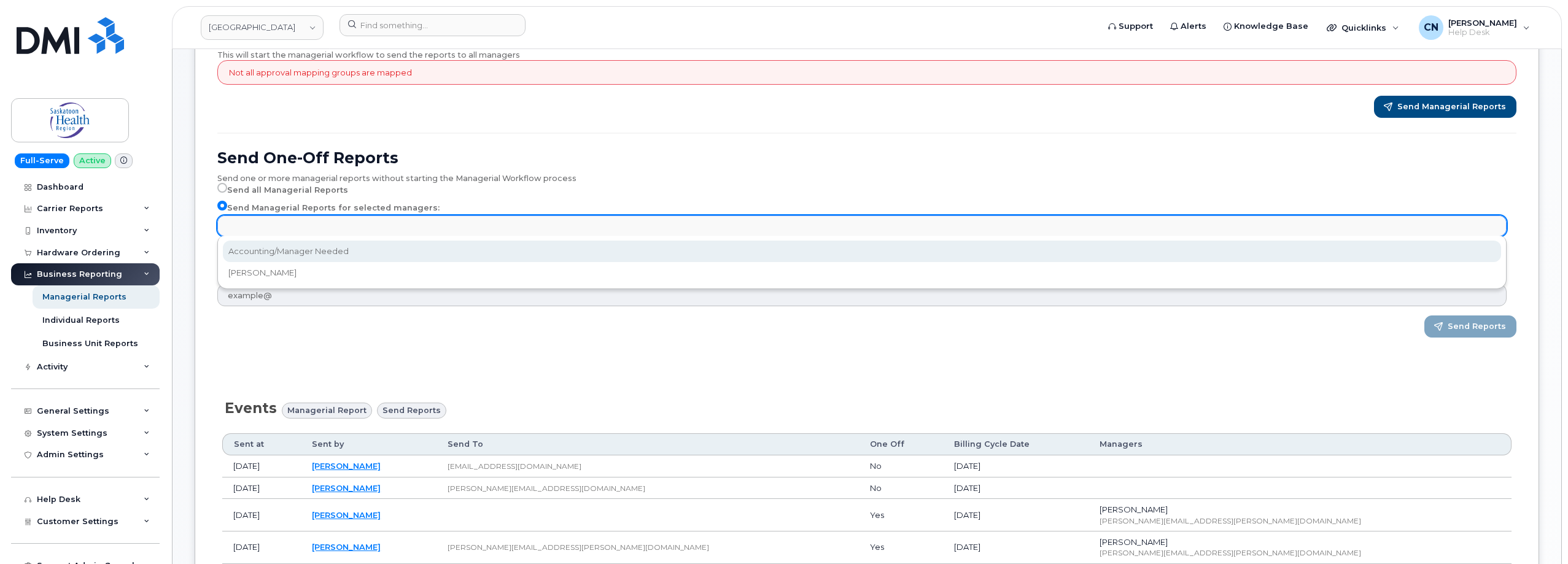
select select "bea5eaf3-4c18-4df7-803d-ac4ff7eec5da"
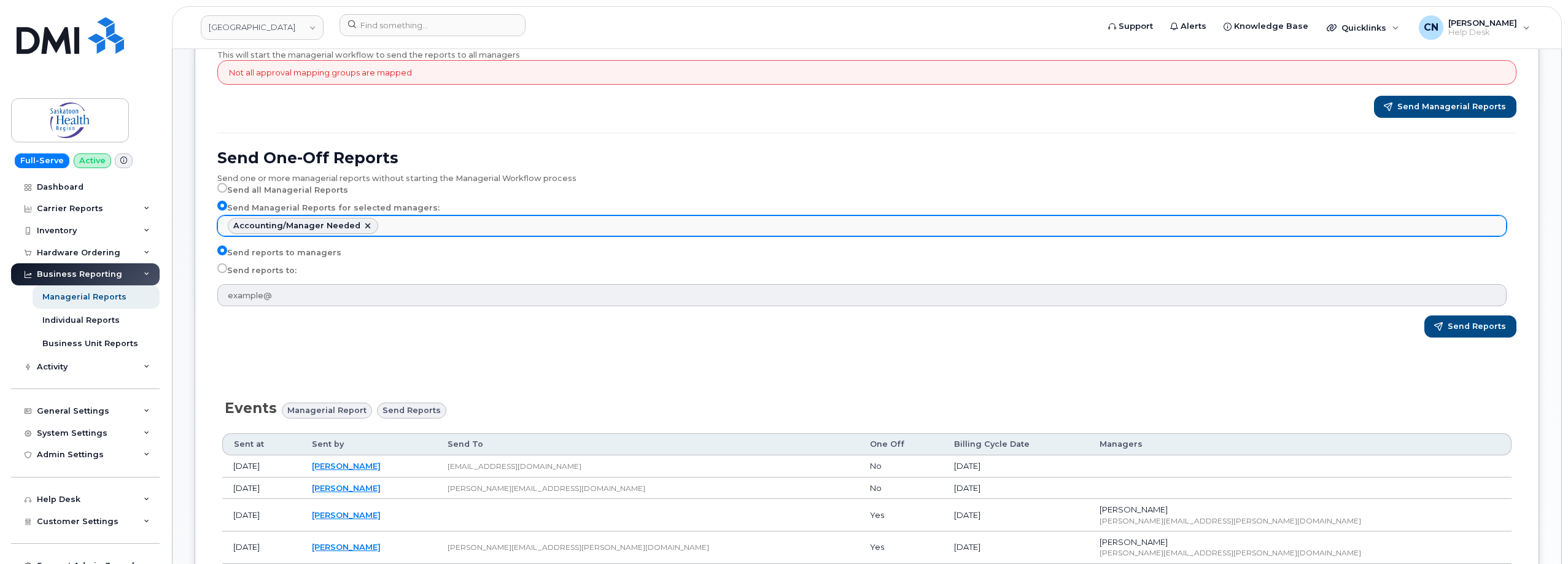
click at [363, 222] on link at bounding box center [368, 226] width 10 height 10
select select
type input "Select managers"
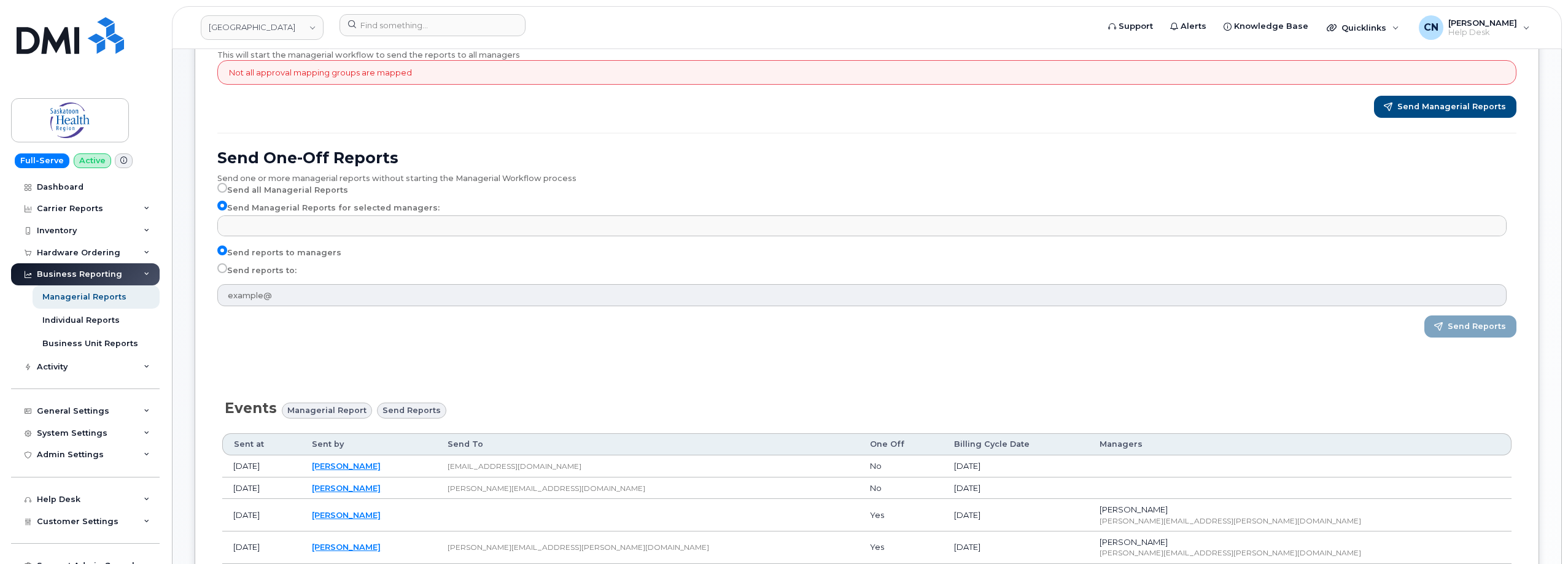
click at [308, 227] on ul at bounding box center [862, 226] width 1288 height 19
type input "m"
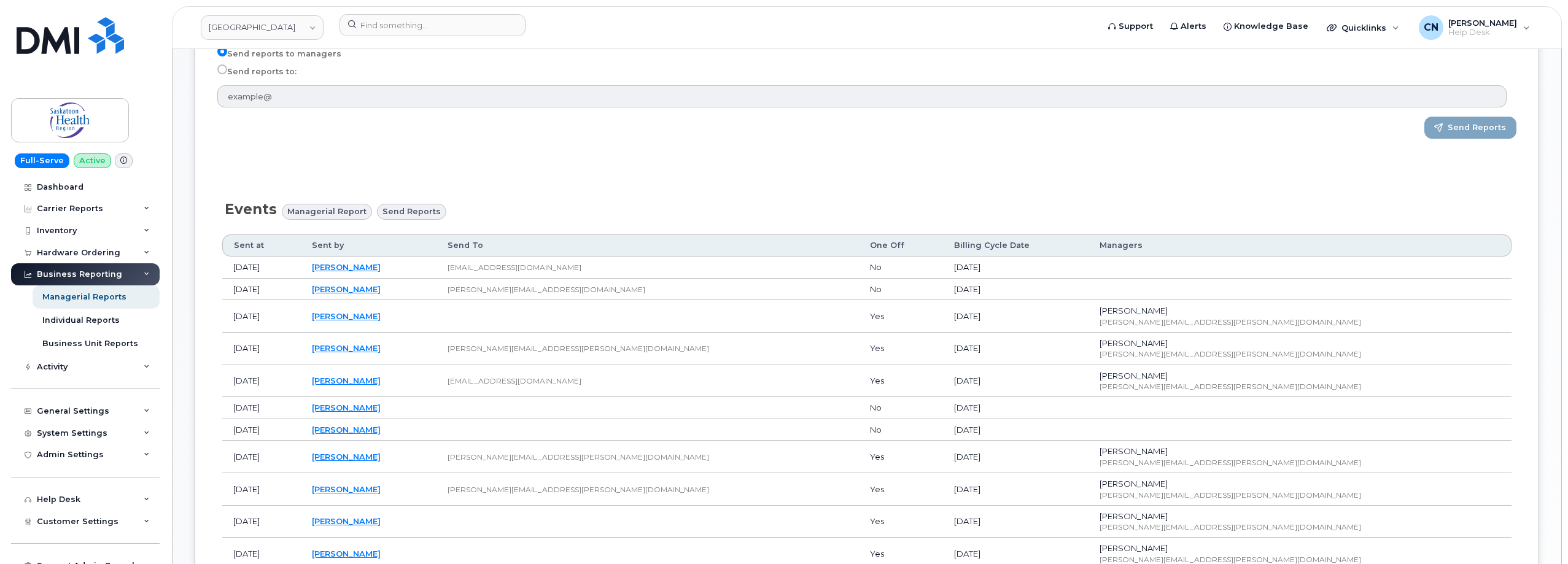
scroll to position [373, 0]
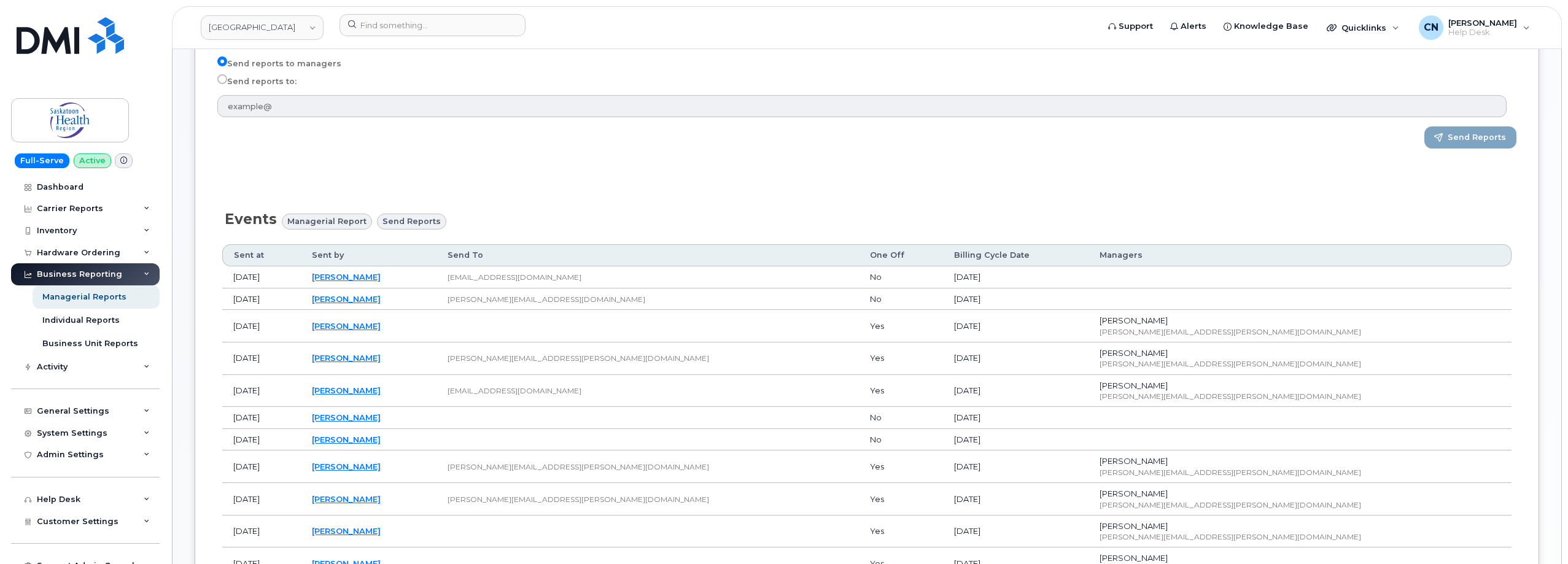
type input "Select managers"
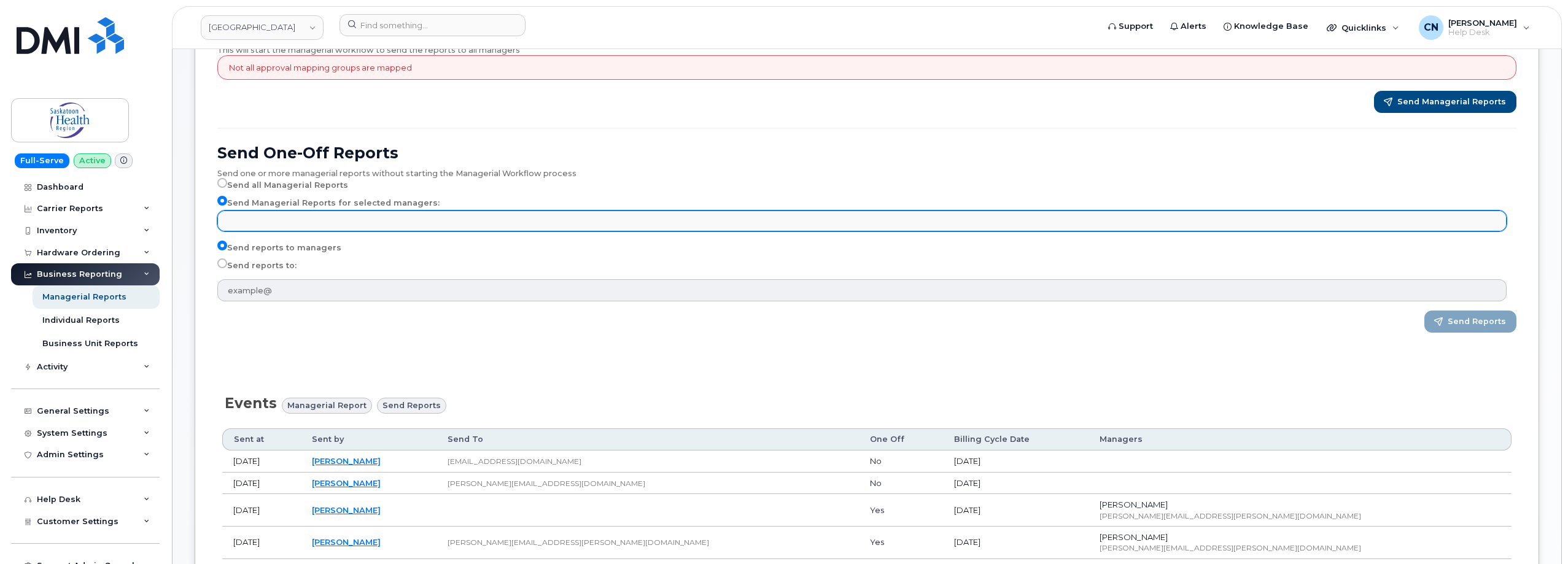
paste input "Cacho"
type input "Cacho"
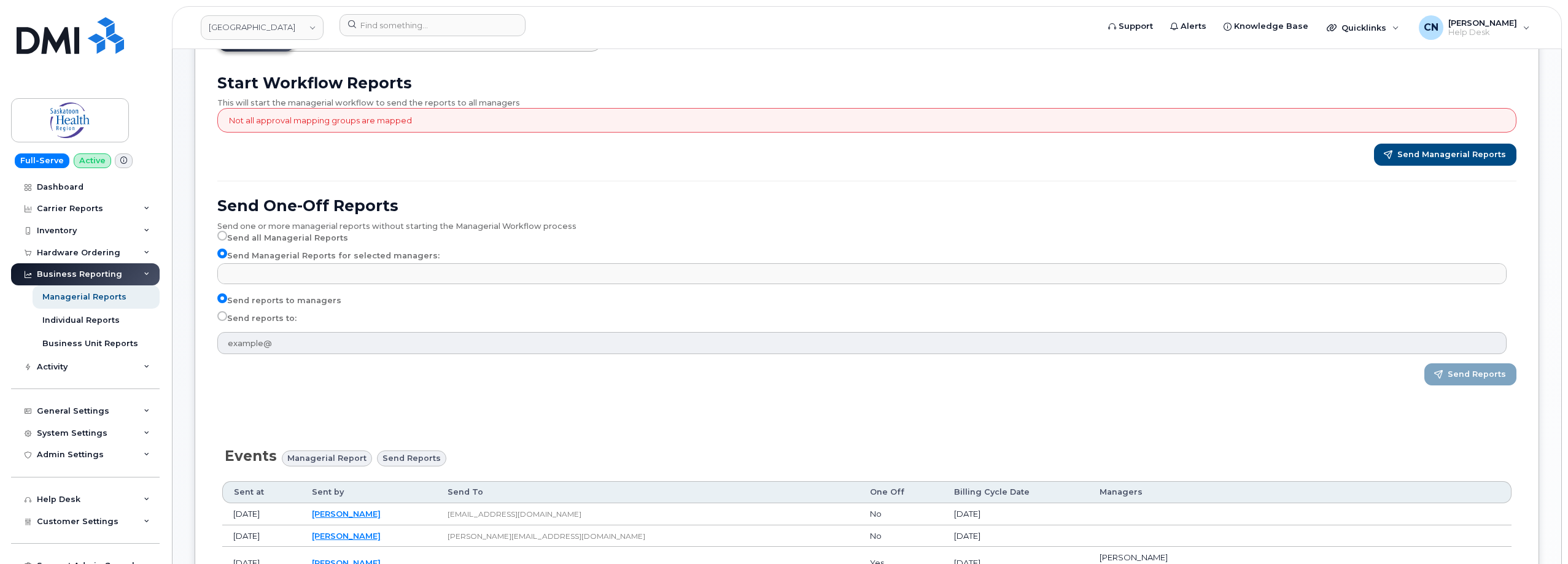
scroll to position [67, 0]
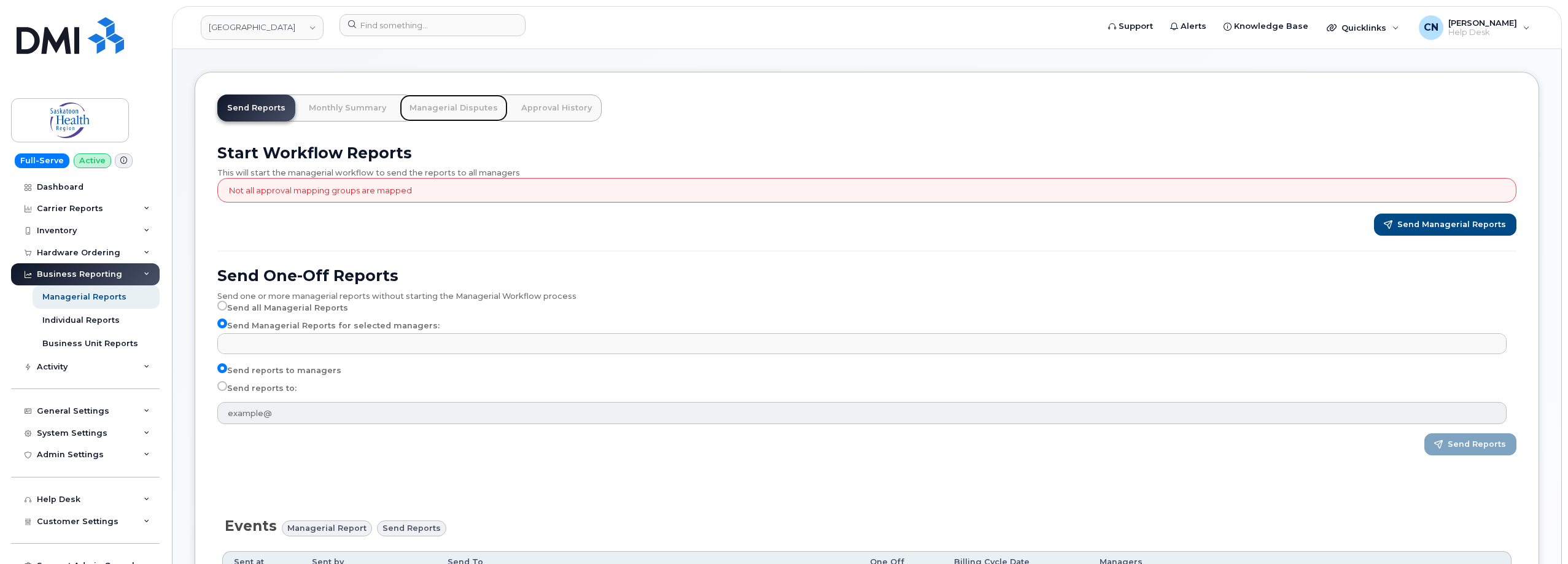
type input "Select managers"
click at [415, 111] on link "Managerial Disputes" at bounding box center [453, 107] width 108 height 27
